Goal: Ask a question

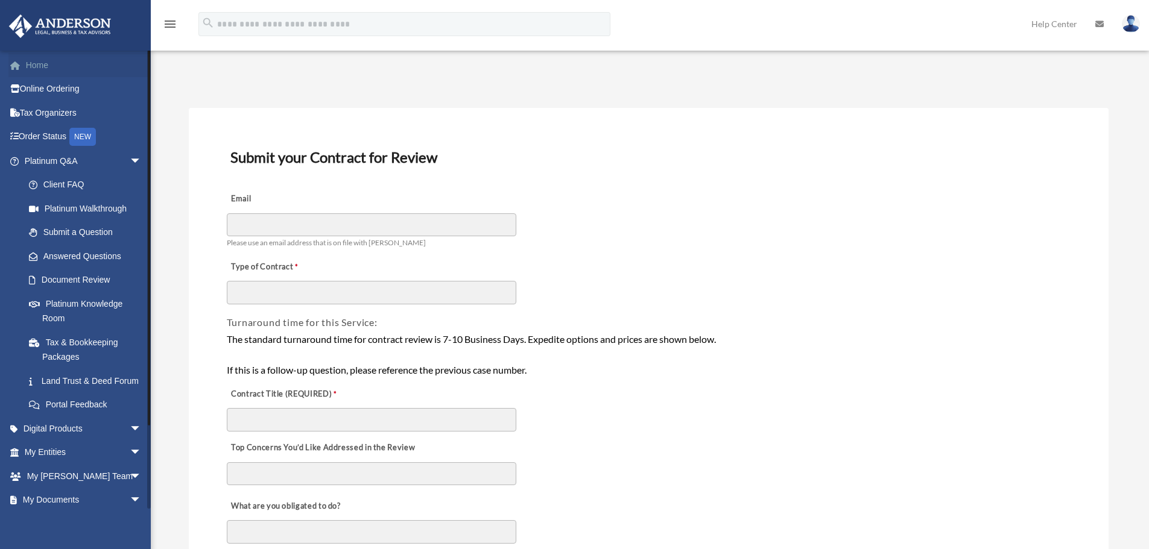
click at [39, 63] on link "Home" at bounding box center [83, 65] width 151 height 24
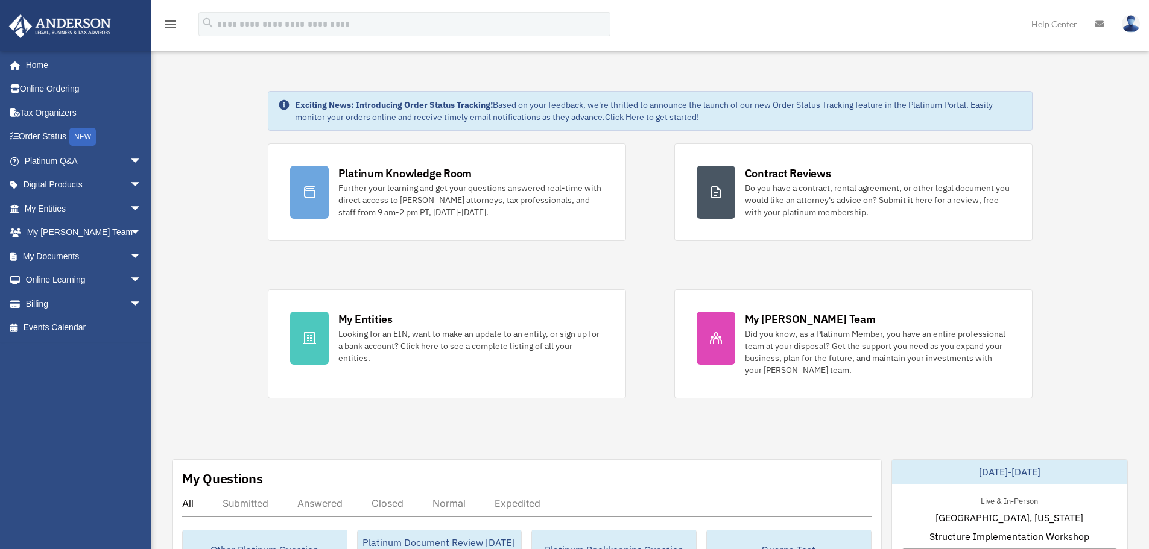
click at [45, 66] on link "Home" at bounding box center [83, 65] width 151 height 24
click at [130, 206] on span "arrow_drop_down" at bounding box center [142, 209] width 24 height 25
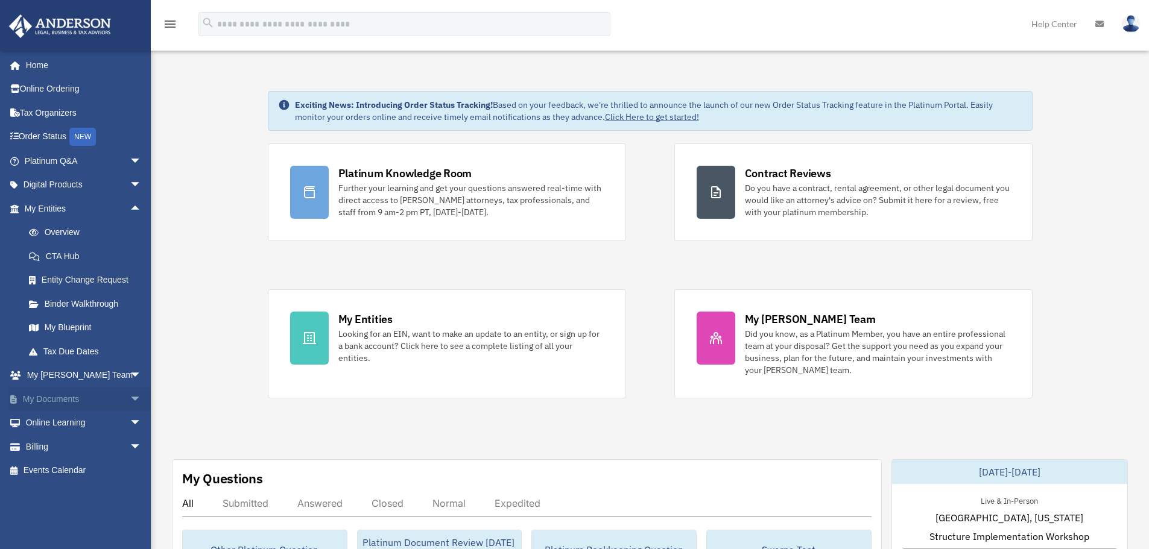
click at [130, 394] on span "arrow_drop_down" at bounding box center [142, 399] width 24 height 25
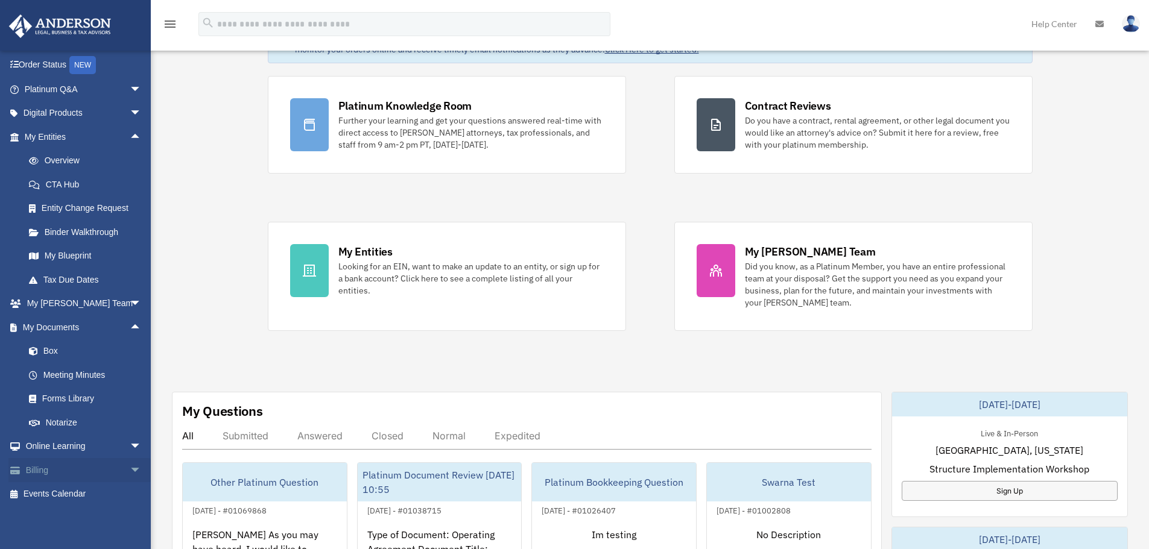
scroll to position [60, 0]
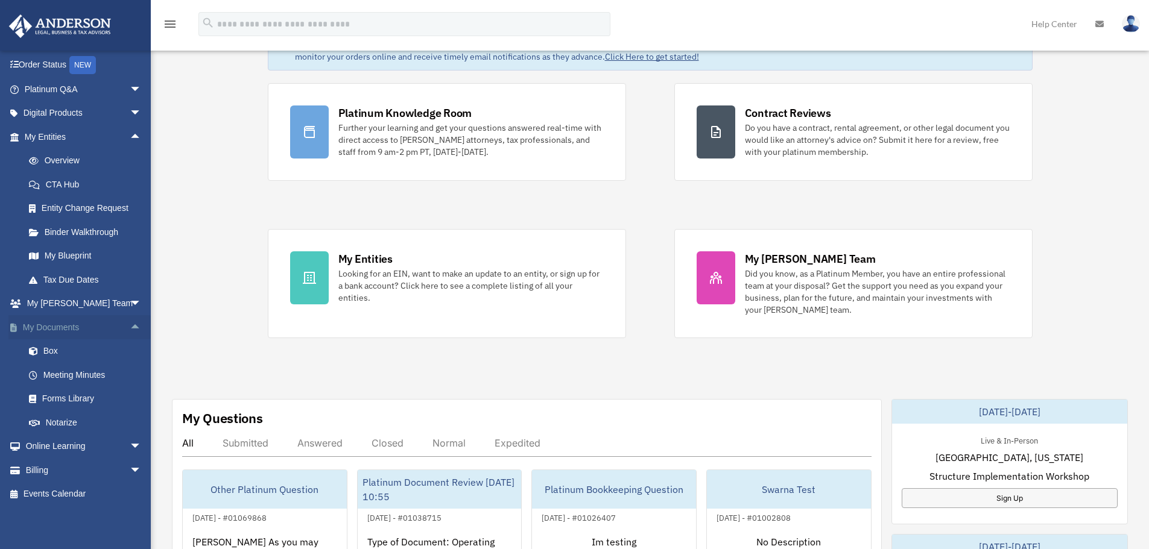
click at [130, 328] on span "arrow_drop_up" at bounding box center [142, 327] width 24 height 25
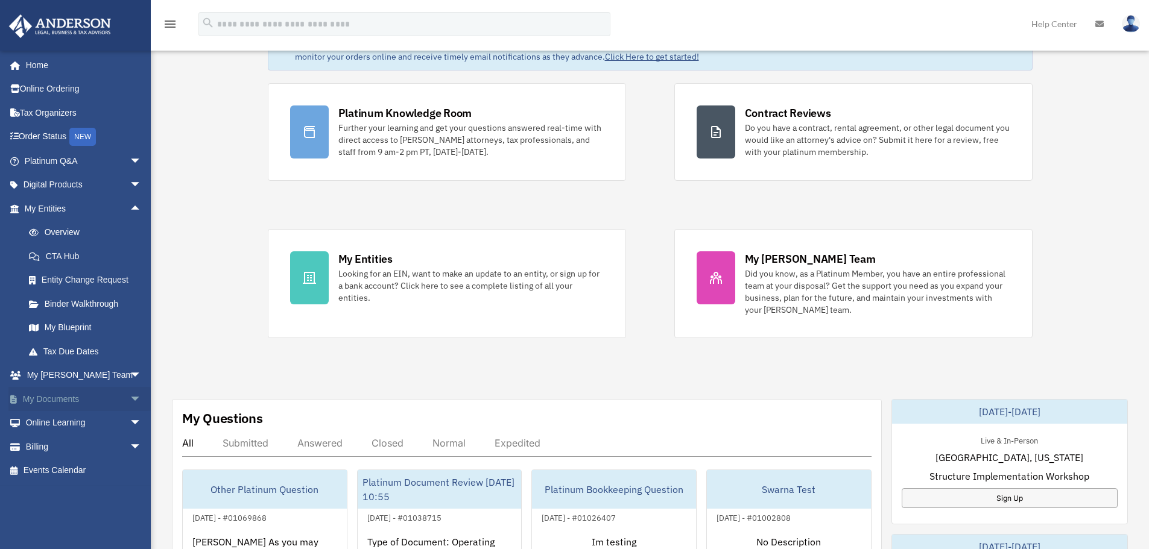
click at [130, 394] on span "arrow_drop_down" at bounding box center [142, 399] width 24 height 25
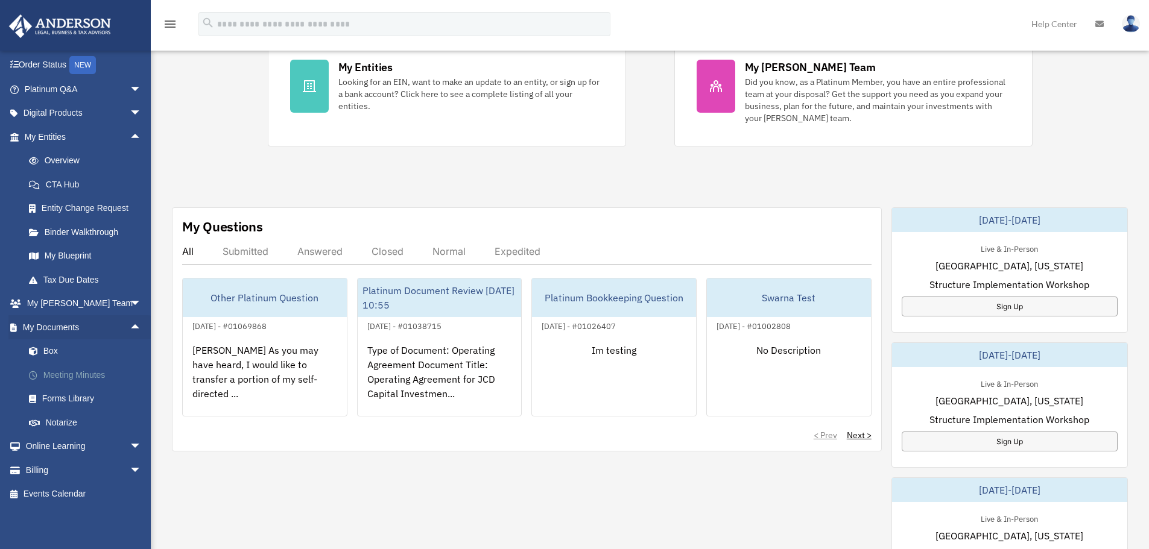
scroll to position [241, 0]
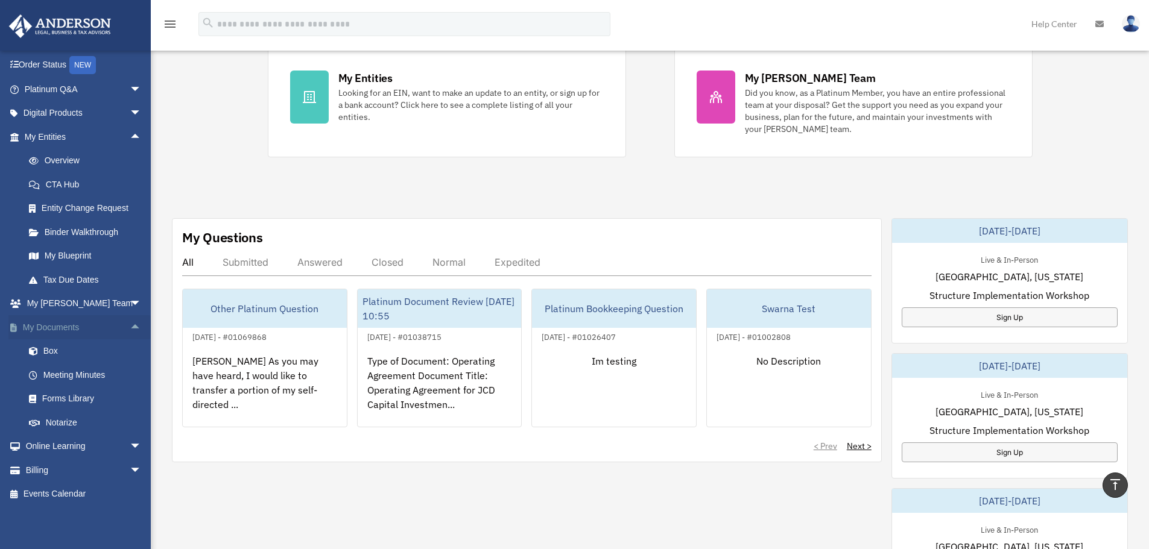
click at [130, 328] on span "arrow_drop_up" at bounding box center [142, 327] width 24 height 25
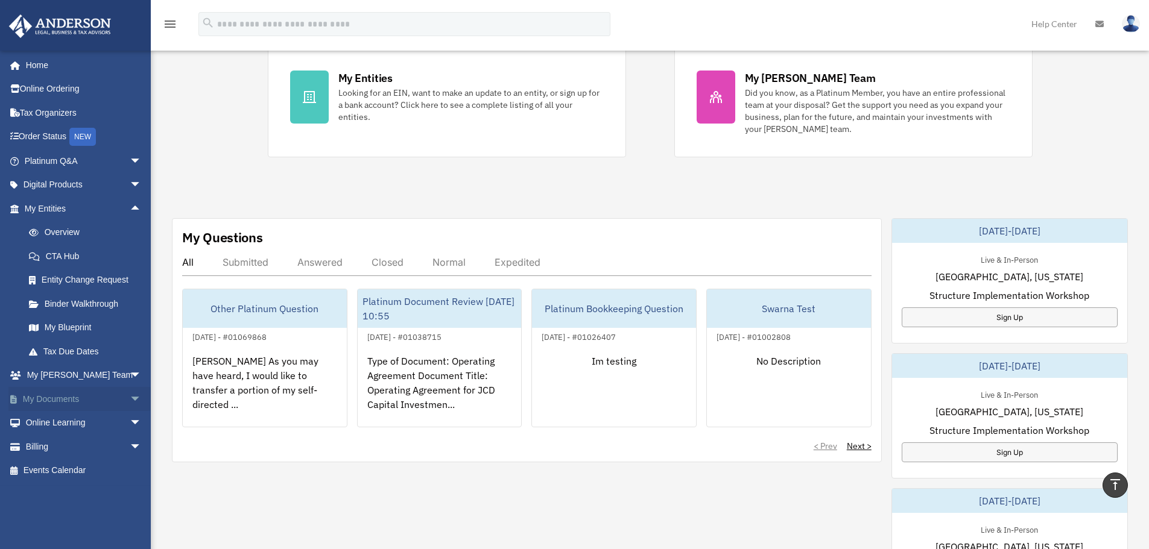
click at [130, 398] on span "arrow_drop_down" at bounding box center [142, 399] width 24 height 25
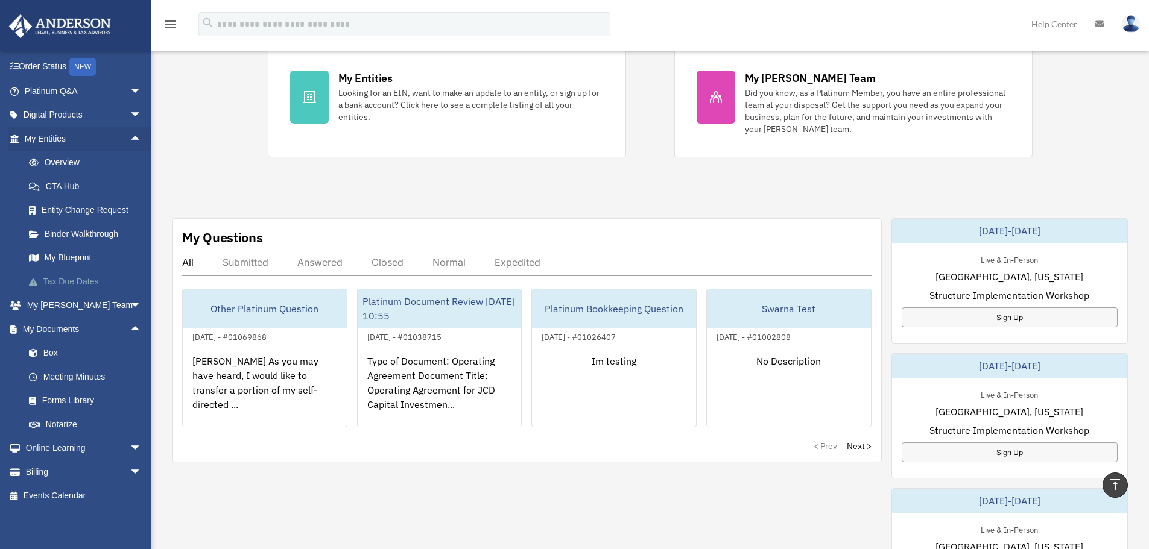
scroll to position [72, 0]
click at [69, 371] on link "Meeting Minutes" at bounding box center [88, 375] width 143 height 24
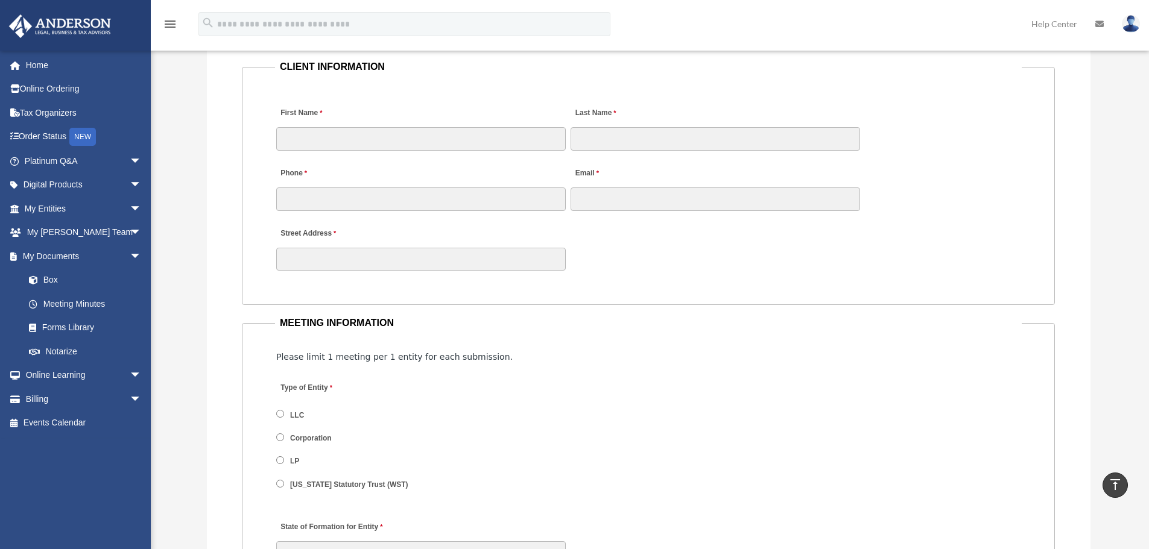
scroll to position [1206, 0]
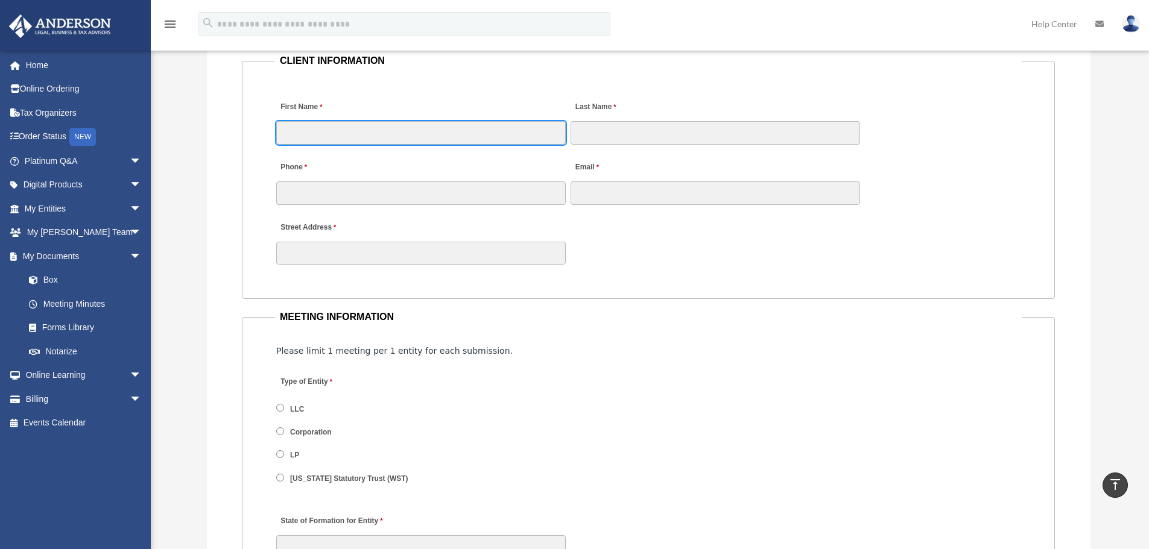
click at [405, 133] on input "First Name" at bounding box center [420, 132] width 289 height 23
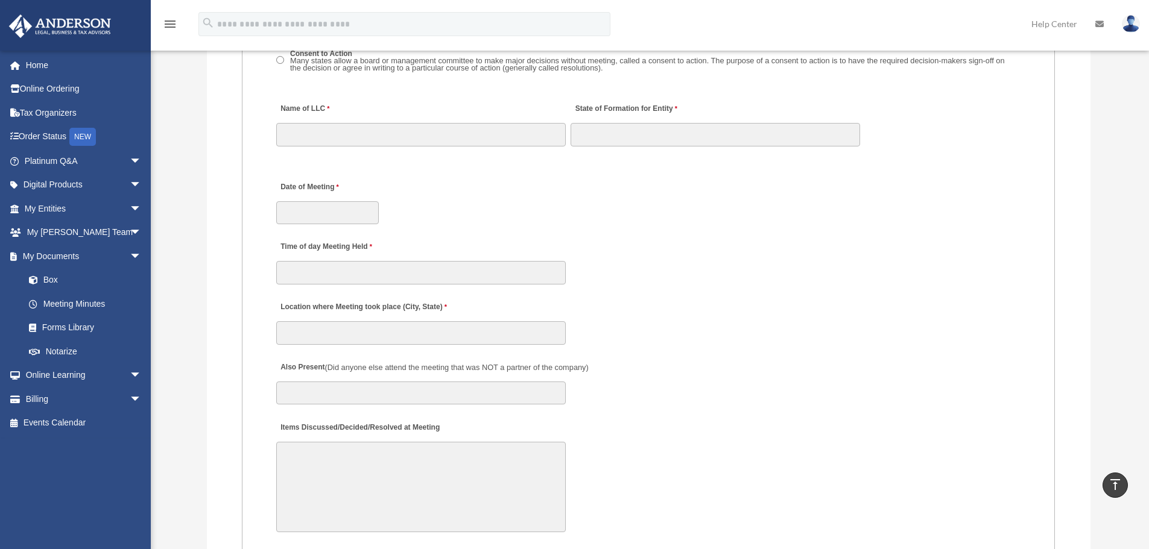
scroll to position [1930, 0]
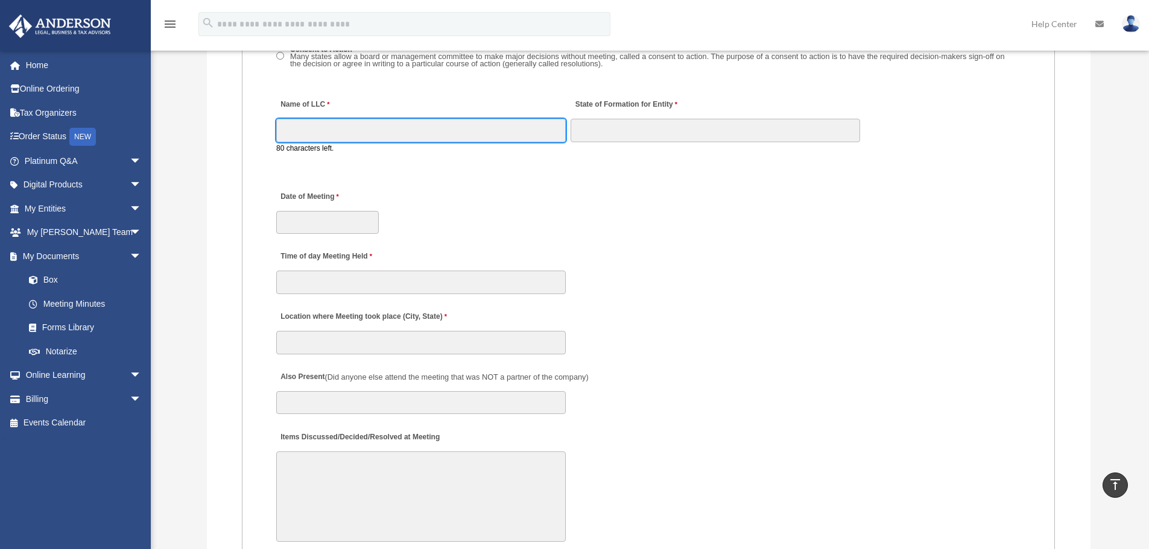
click at [352, 132] on input "Name of LLC" at bounding box center [420, 130] width 289 height 23
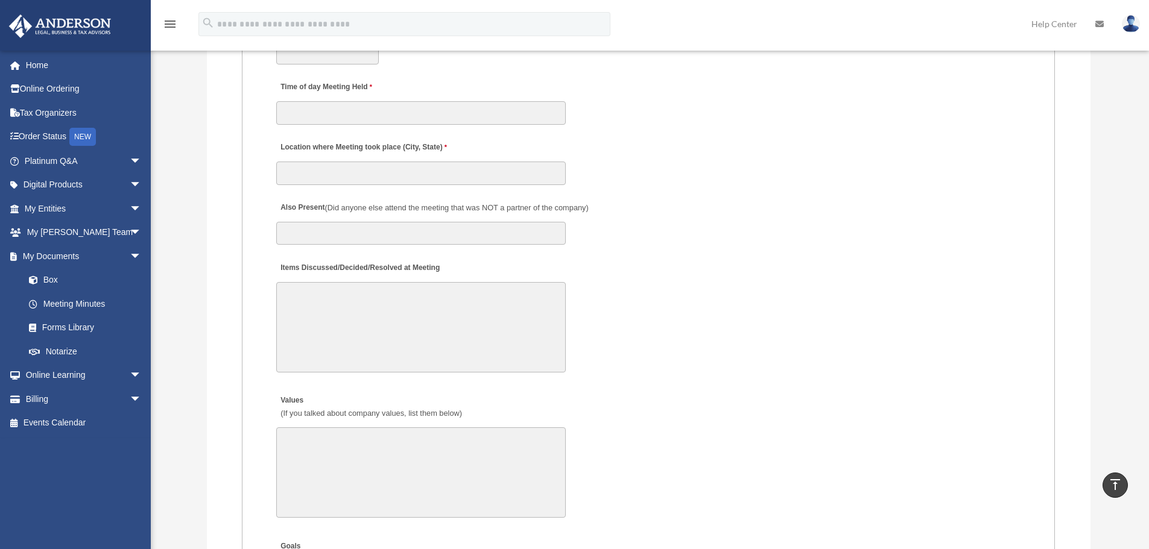
scroll to position [2111, 0]
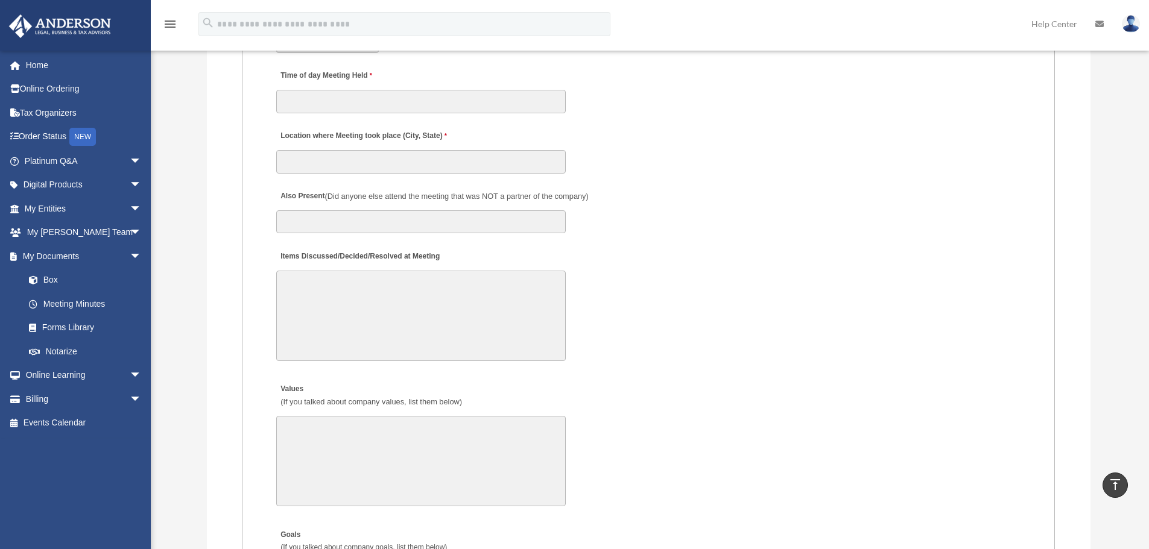
click at [315, 280] on textarea "Items Discussed/Decided/Resolved at Meeting" at bounding box center [420, 316] width 289 height 90
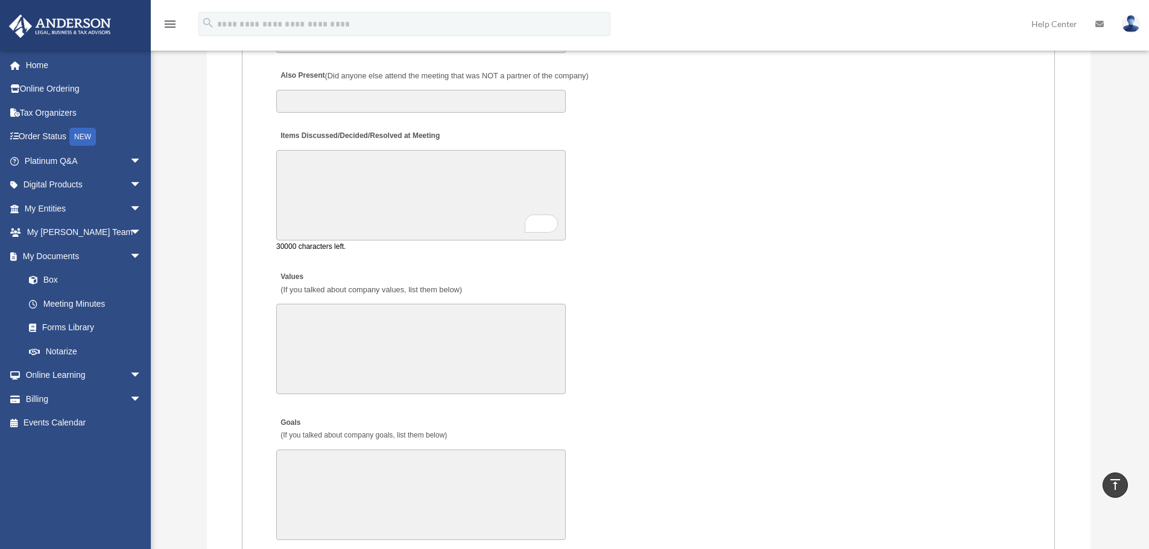
click at [318, 161] on textarea "Items Discussed/Decided/Resolved at Meeting" at bounding box center [420, 195] width 289 height 90
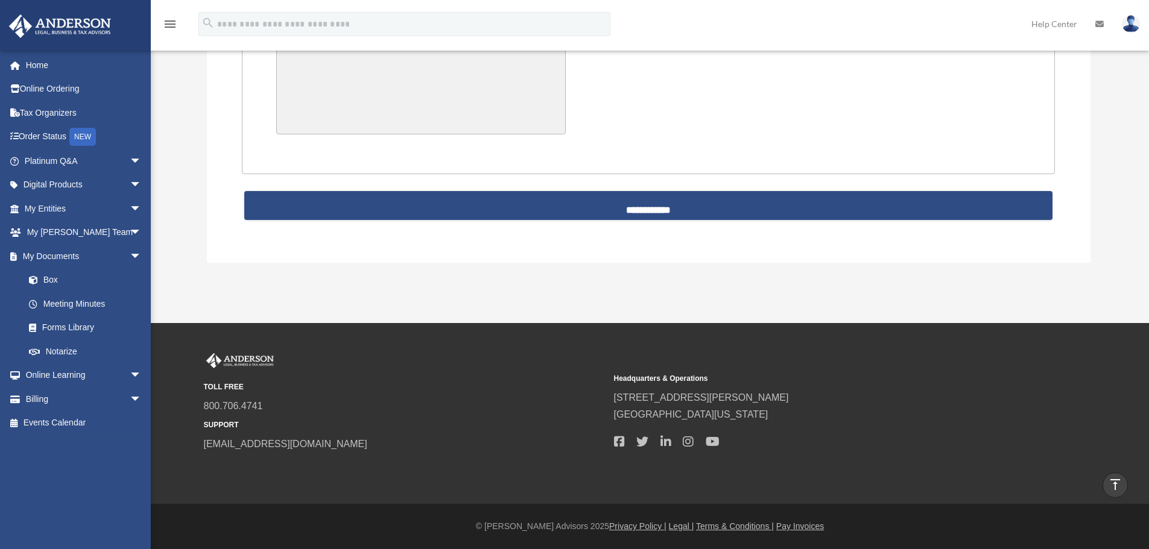
scroll to position [2977, 0]
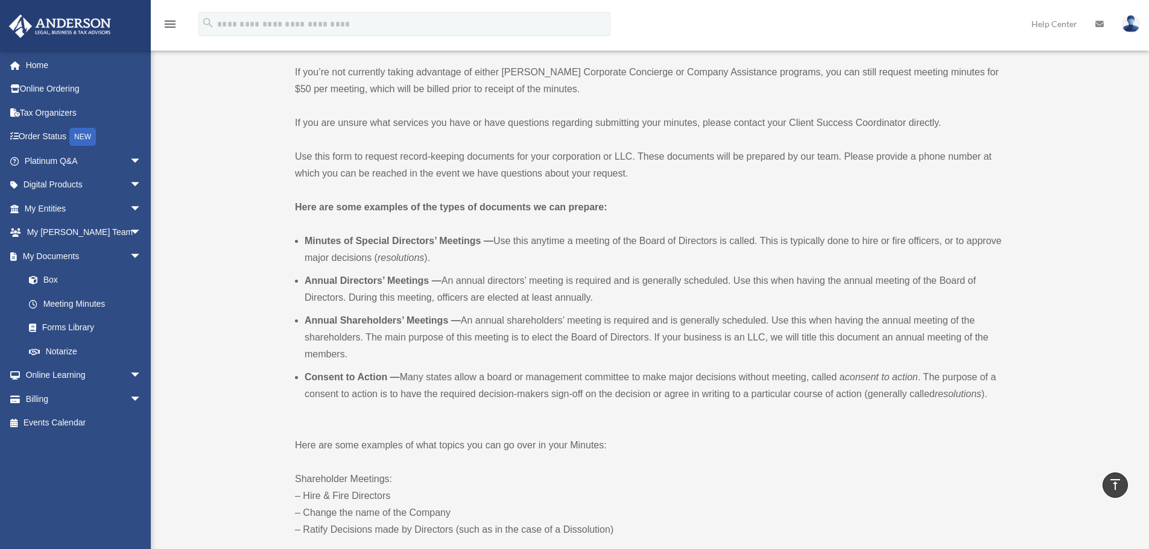
scroll to position [0, 0]
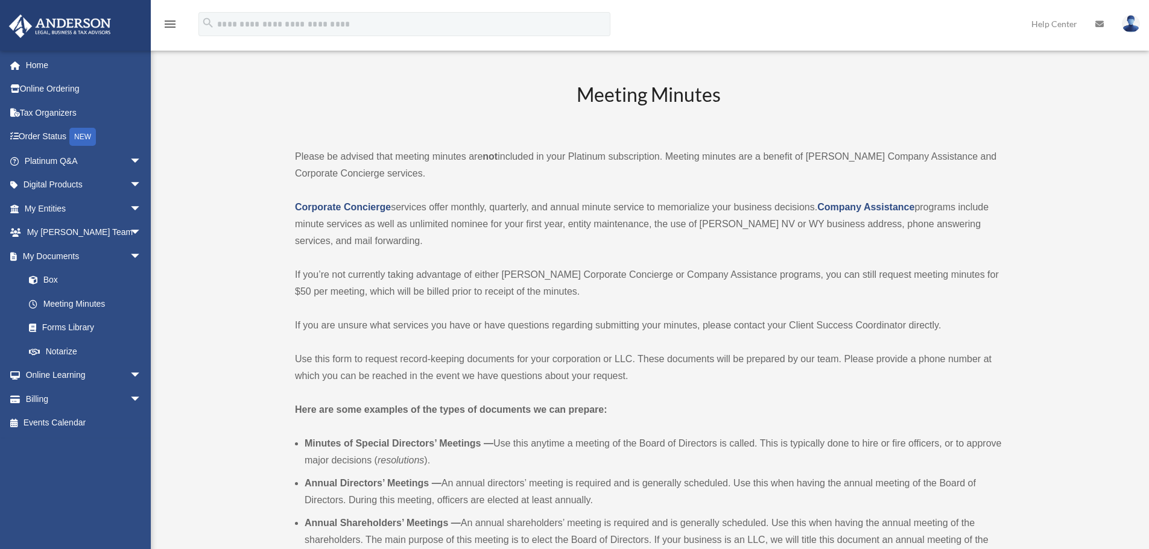
click at [396, 84] on h2 "Meeting Minutes" at bounding box center [648, 106] width 707 height 50
click at [58, 277] on link "Box" at bounding box center [88, 280] width 143 height 24
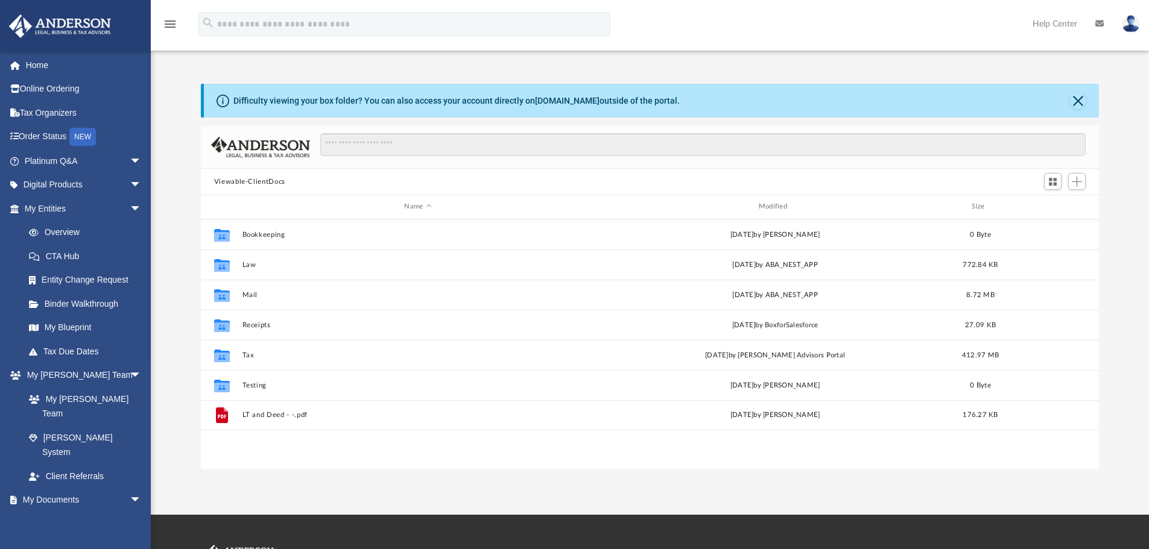
scroll to position [265, 889]
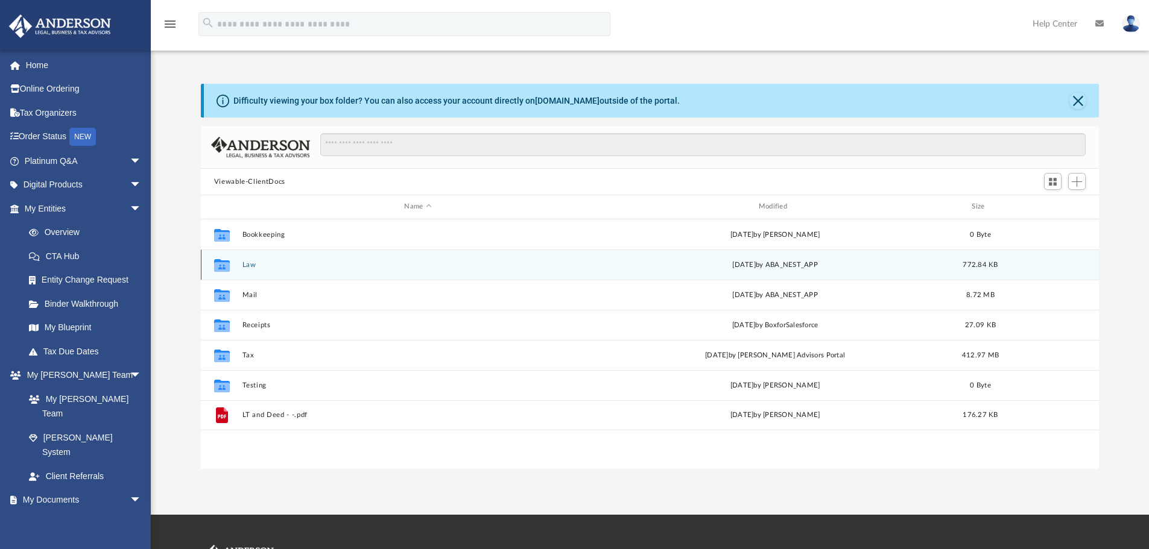
click at [657, 264] on div "[DATE] by ABA_NEST_APP" at bounding box center [775, 264] width 352 height 11
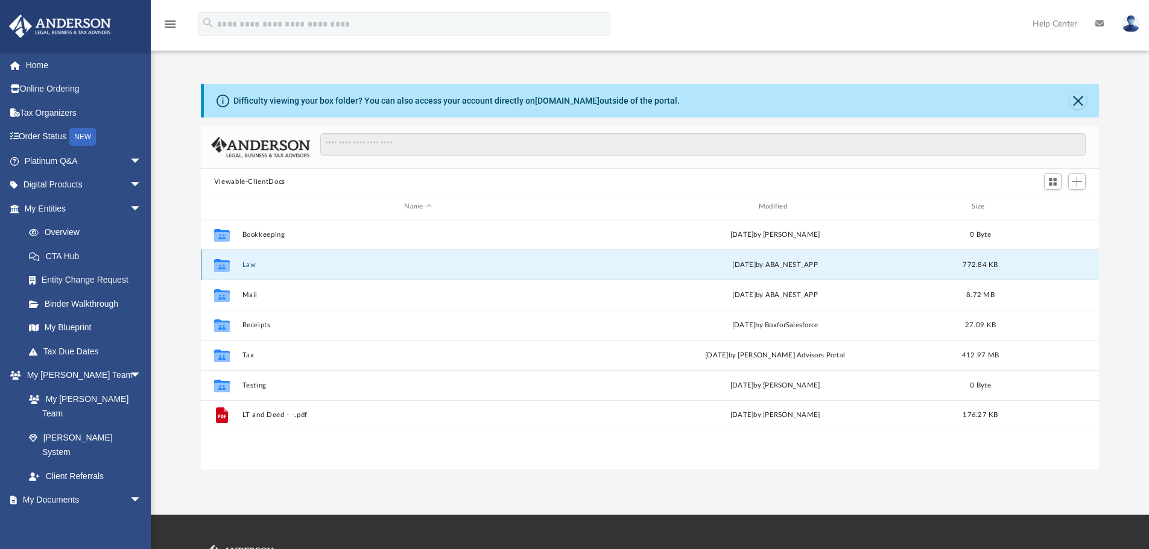
click at [657, 264] on div "Wed Apr 23 2025 by ABA_NEST_APP" at bounding box center [775, 264] width 352 height 11
click at [408, 144] on input "Search files and folders" at bounding box center [702, 144] width 765 height 23
click at [545, 262] on button "Law" at bounding box center [418, 265] width 352 height 8
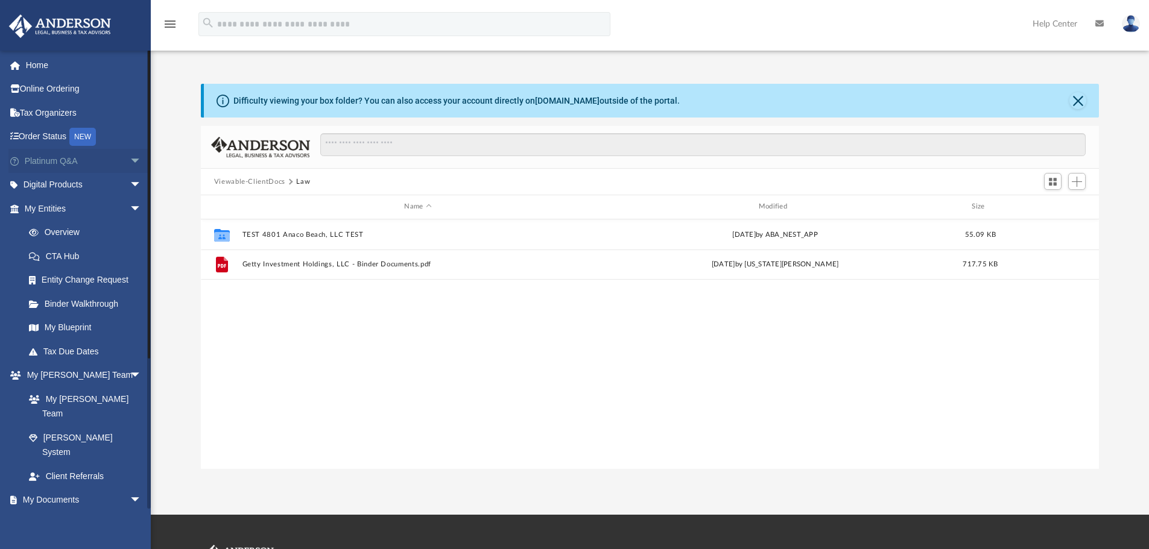
click at [130, 160] on span "arrow_drop_down" at bounding box center [142, 161] width 24 height 25
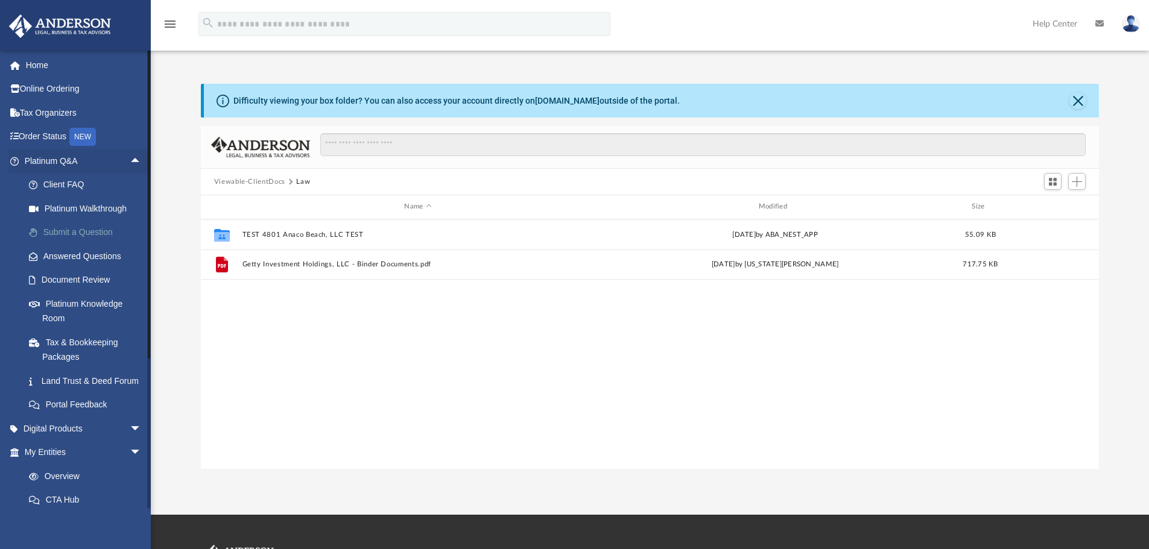
click at [100, 230] on link "Submit a Question" at bounding box center [88, 233] width 143 height 24
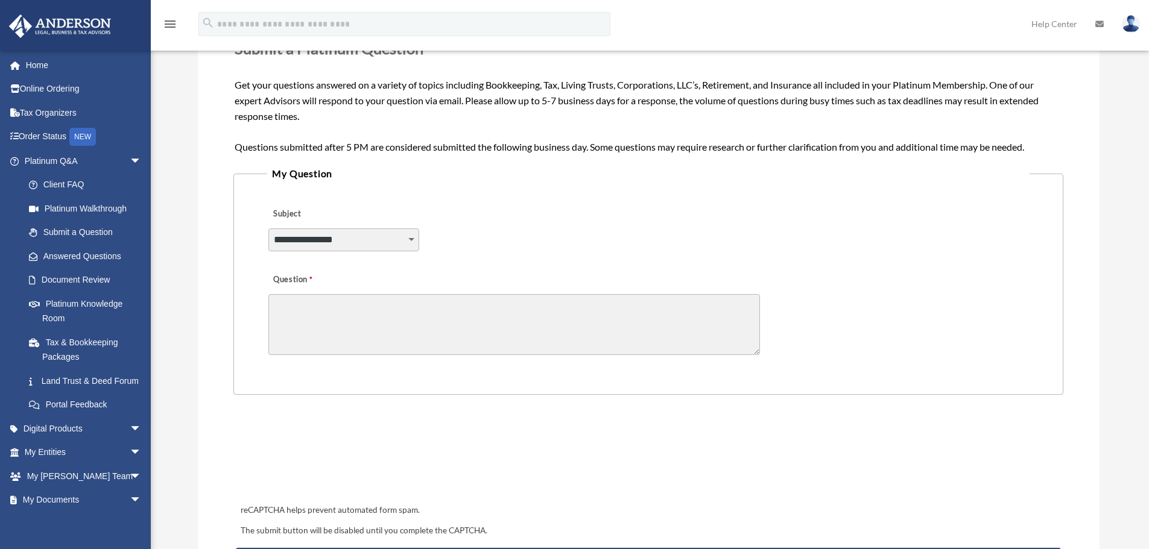
scroll to position [181, 0]
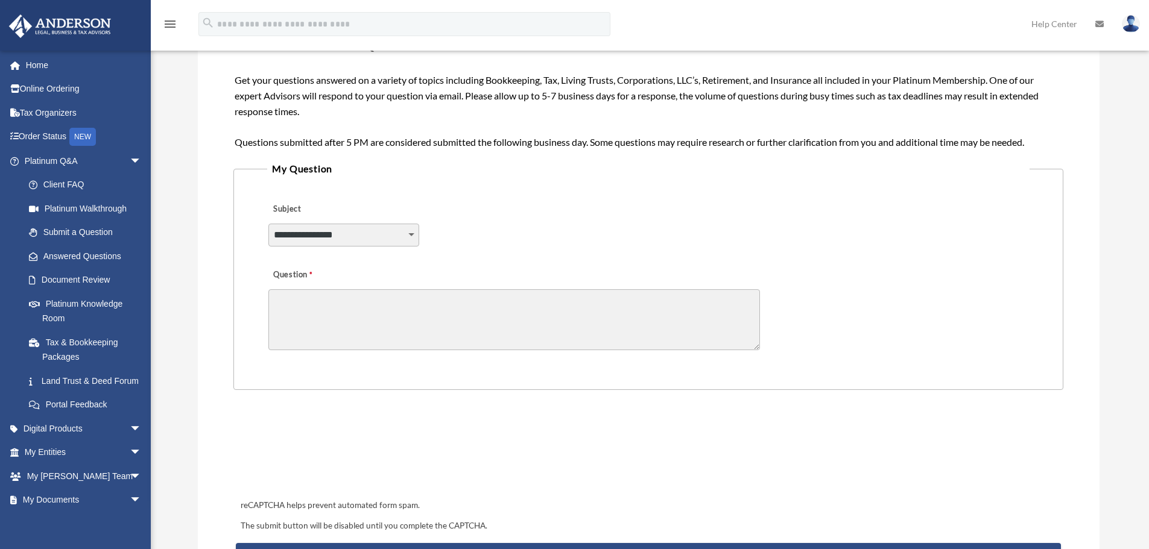
click at [407, 236] on select "**********" at bounding box center [343, 235] width 151 height 23
click at [548, 230] on div "**********" at bounding box center [648, 227] width 762 height 66
click at [407, 236] on select "**********" at bounding box center [343, 235] width 151 height 23
click at [520, 236] on div "**********" at bounding box center [648, 227] width 762 height 66
click at [408, 232] on select "**********" at bounding box center [343, 235] width 151 height 23
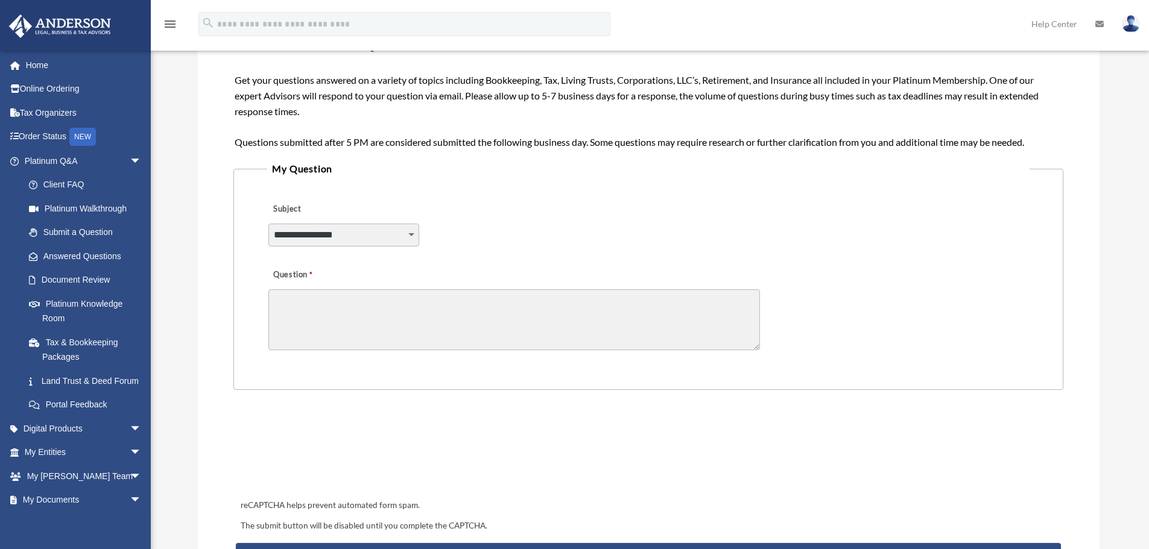
click at [609, 210] on div "**********" at bounding box center [648, 227] width 762 height 66
click at [319, 294] on textarea "Question" at bounding box center [514, 319] width 492 height 61
click at [318, 300] on textarea "Question" at bounding box center [514, 319] width 492 height 61
click at [637, 245] on div "**********" at bounding box center [648, 227] width 762 height 66
click at [47, 64] on link "Home" at bounding box center [83, 65] width 151 height 24
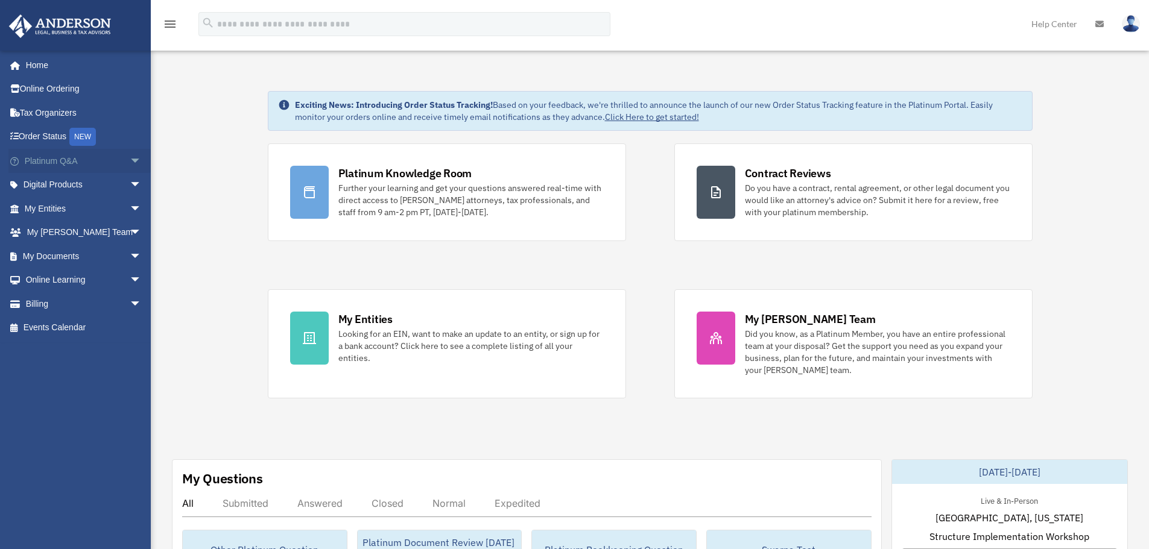
click at [130, 160] on span "arrow_drop_down" at bounding box center [142, 161] width 24 height 25
